Goal: Communication & Community: Answer question/provide support

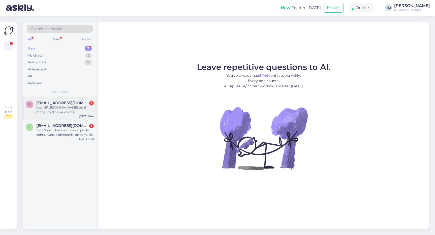
click at [77, 104] on span "gretekase13@gmail.com" at bounding box center [62, 103] width 52 height 5
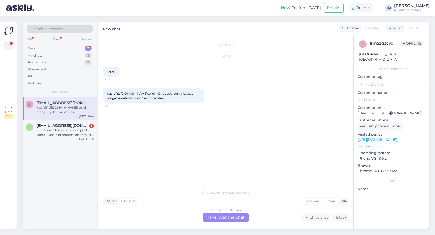
click at [218, 215] on div "Estonian to Estonian Take over the chat" at bounding box center [226, 216] width 46 height 9
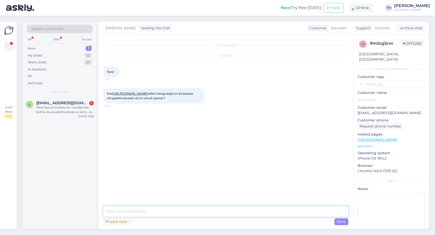
click at [166, 208] on textarea at bounding box center [225, 211] width 245 height 11
type textarea "Tere! Kohe vaatan üle"
click at [147, 94] on link "[URL][DOMAIN_NAME]" at bounding box center [129, 93] width 35 height 4
click at [130, 211] on textarea at bounding box center [225, 211] width 245 height 11
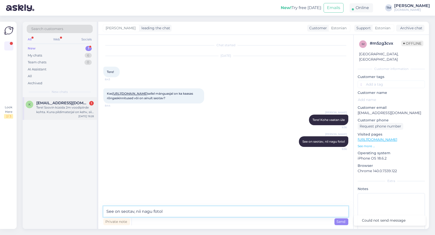
type textarea "See on seotav, nii nagu fotol"
click at [43, 106] on div "Tere! Soovin küsida 2m voodipiirde kohta. Kuna pildimaterjal on kehv, siis hakk…" at bounding box center [64, 109] width 57 height 9
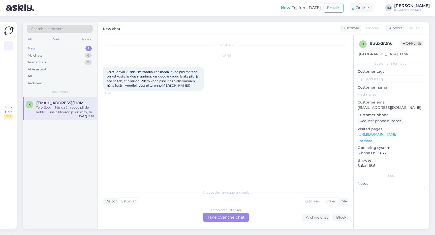
click at [397, 133] on link "https://manguvaljakud.eu/?s=Voodipiire&post_type=product&dgwt_wcas=1" at bounding box center [377, 134] width 40 height 5
click at [212, 218] on div "Estonian to Estonian Take over the chat" at bounding box center [226, 216] width 46 height 9
click at [228, 221] on div "Estonian to Estonian Take over the chat" at bounding box center [226, 216] width 46 height 9
click at [238, 216] on div "Estonian to Estonian Take over the chat" at bounding box center [226, 216] width 46 height 9
click at [216, 218] on div "Estonian to Estonian Take over the chat" at bounding box center [226, 216] width 46 height 9
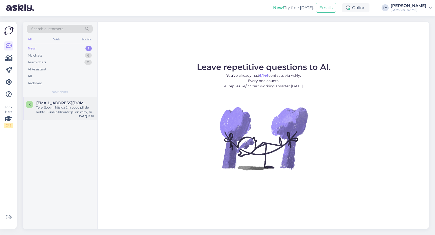
click at [45, 108] on div "Tere! Soovin küsida 2m voodipiirde kohta. Kuna pildimaterjal on kehv, siis hakk…" at bounding box center [64, 109] width 57 height 9
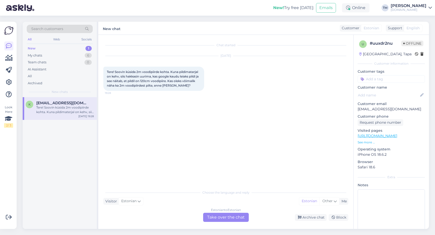
click at [232, 219] on div "Estonian to Estonian Take over the chat" at bounding box center [226, 216] width 46 height 9
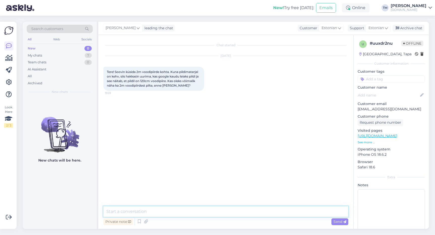
click at [219, 211] on textarea at bounding box center [225, 211] width 245 height 11
paste textarea "https://manguvaljakud.eu/?s=Voodipiire&post_type=product&dgwt_wcas=1"
type textarea "Tere! Millist täpsemalt vaatate? https://manguvaljakud.eu/?s=Voodipiire&post_ty…"
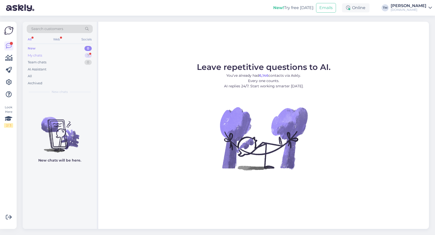
click at [59, 52] on div "My chats 7" at bounding box center [60, 55] width 66 height 7
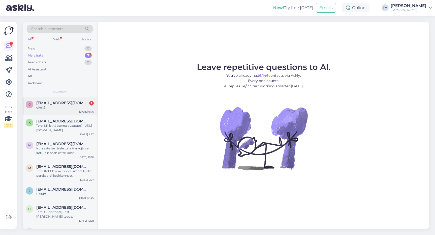
click at [68, 107] on div "okei :)" at bounding box center [64, 107] width 57 height 5
